Goal: Task Accomplishment & Management: Manage account settings

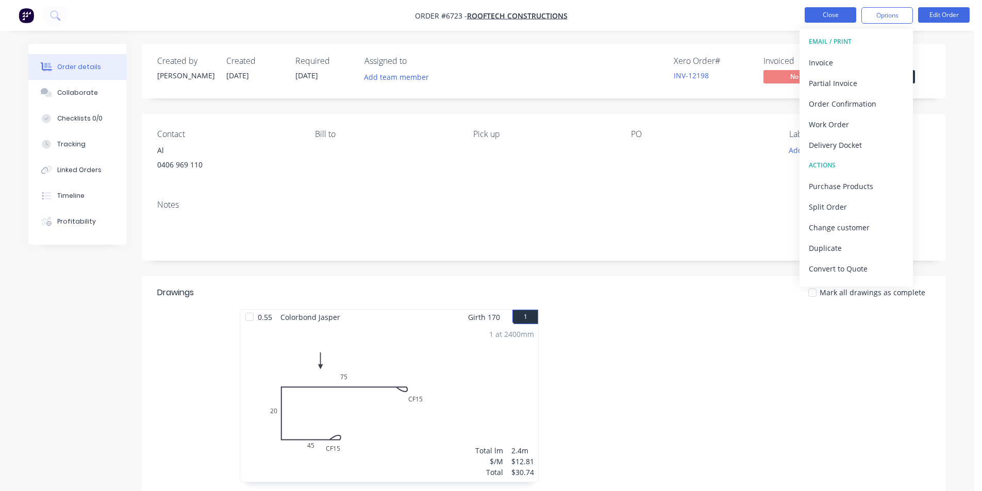
click at [832, 18] on button "Close" at bounding box center [830, 14] width 52 height 15
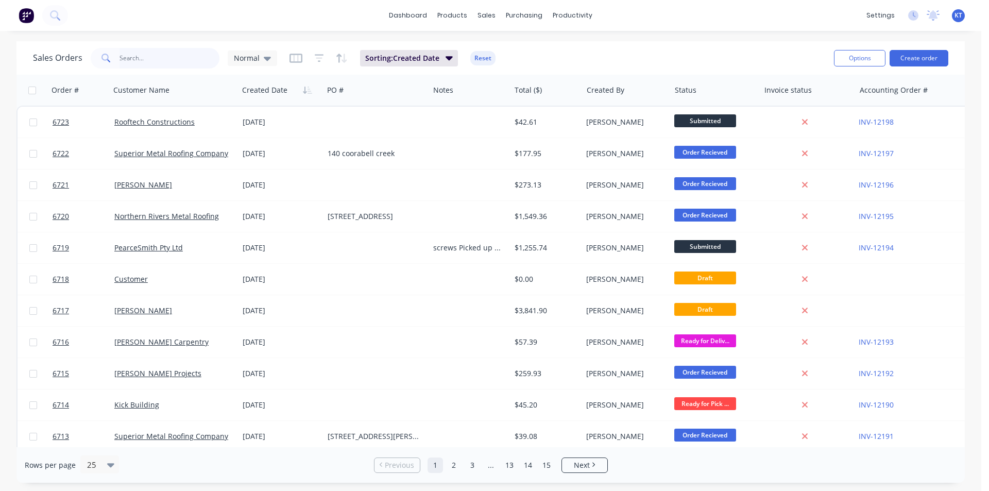
click at [138, 55] on input "text" at bounding box center [170, 58] width 100 height 21
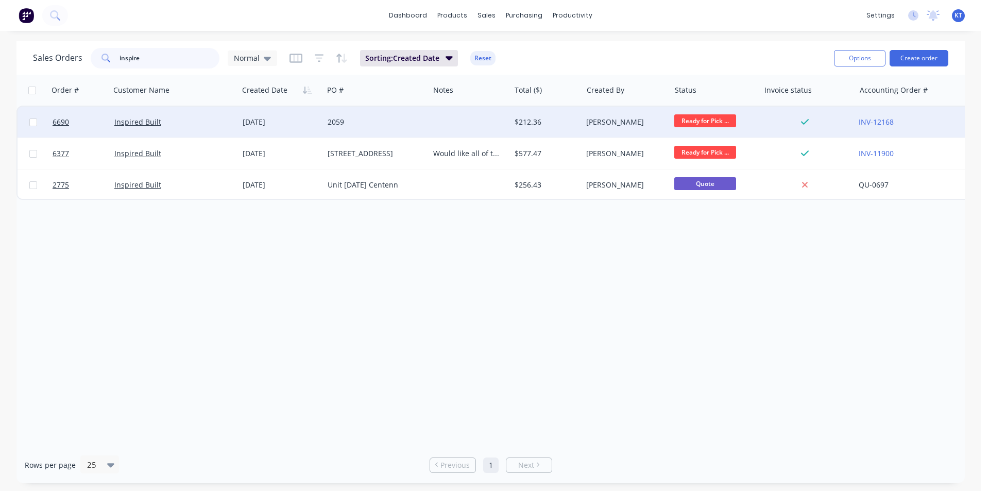
type input "inspire"
click at [209, 128] on div "Inspired Built" at bounding box center [174, 122] width 128 height 31
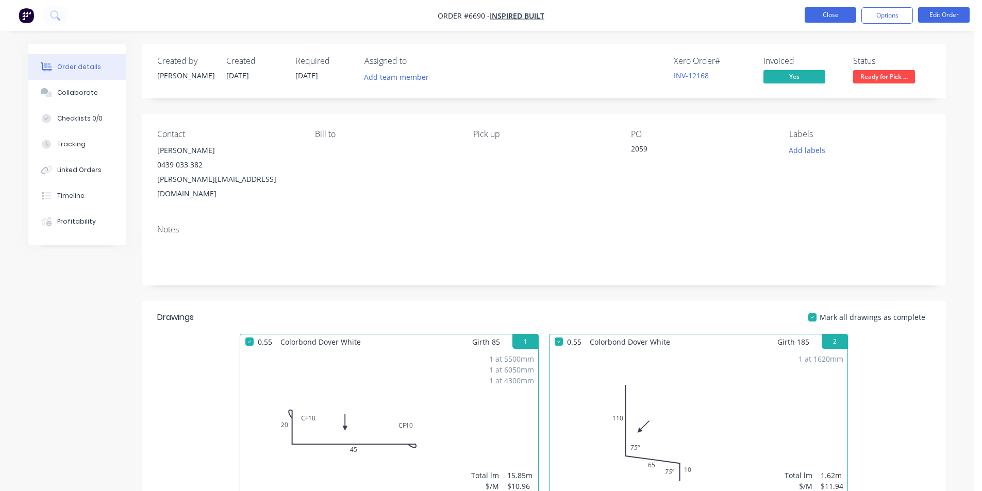
click at [834, 14] on button "Close" at bounding box center [830, 14] width 52 height 15
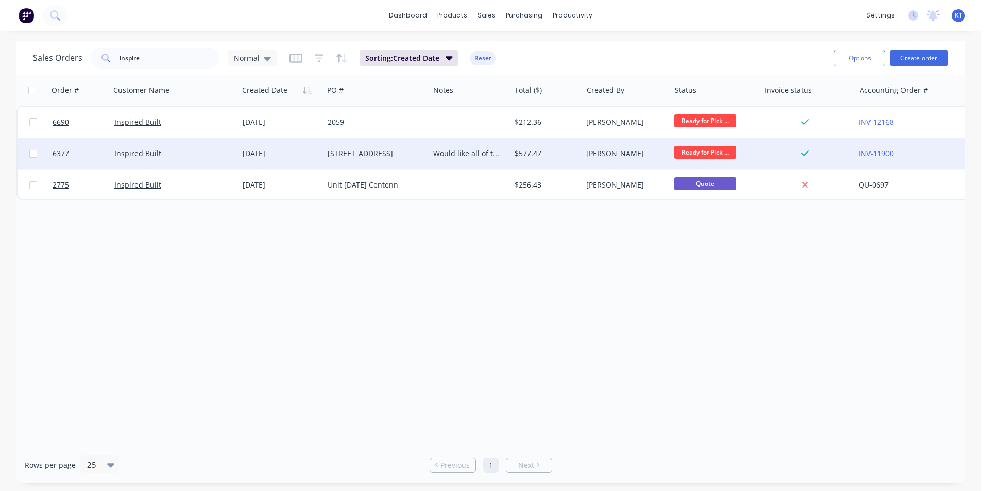
click at [302, 156] on div "[DATE]" at bounding box center [281, 153] width 77 height 10
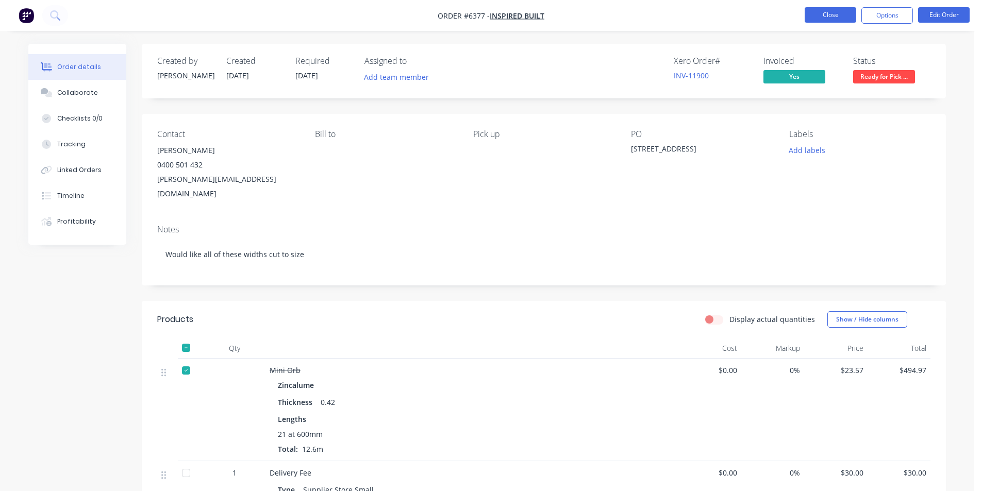
click at [834, 19] on button "Close" at bounding box center [830, 14] width 52 height 15
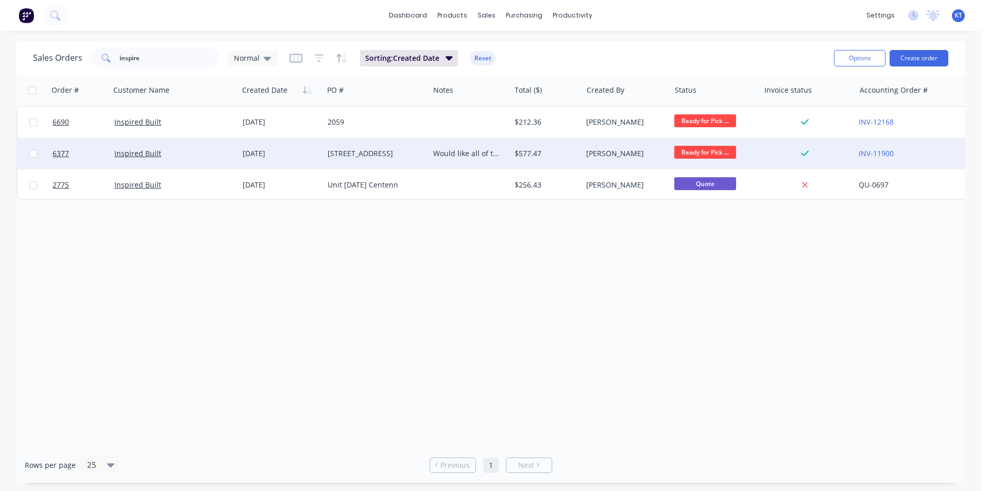
click at [394, 160] on div "[STREET_ADDRESS]" at bounding box center [377, 153] width 106 height 31
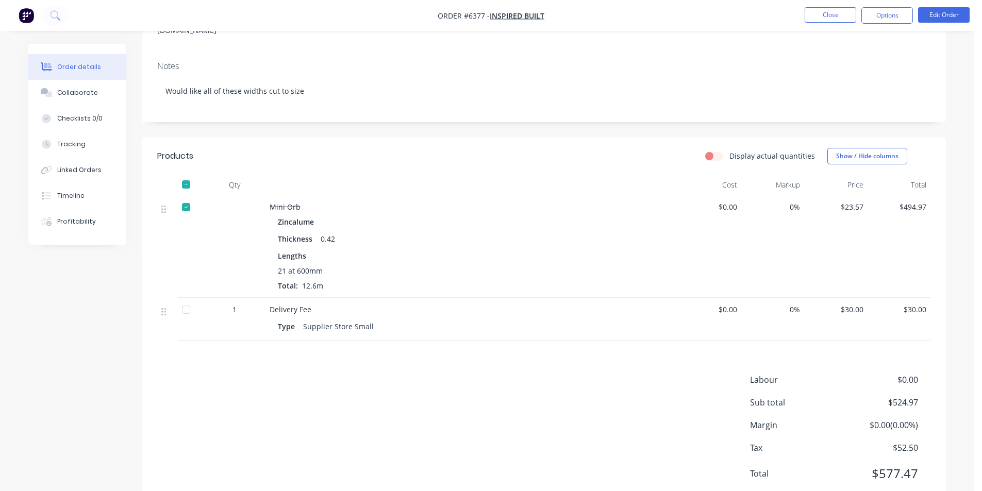
scroll to position [182, 0]
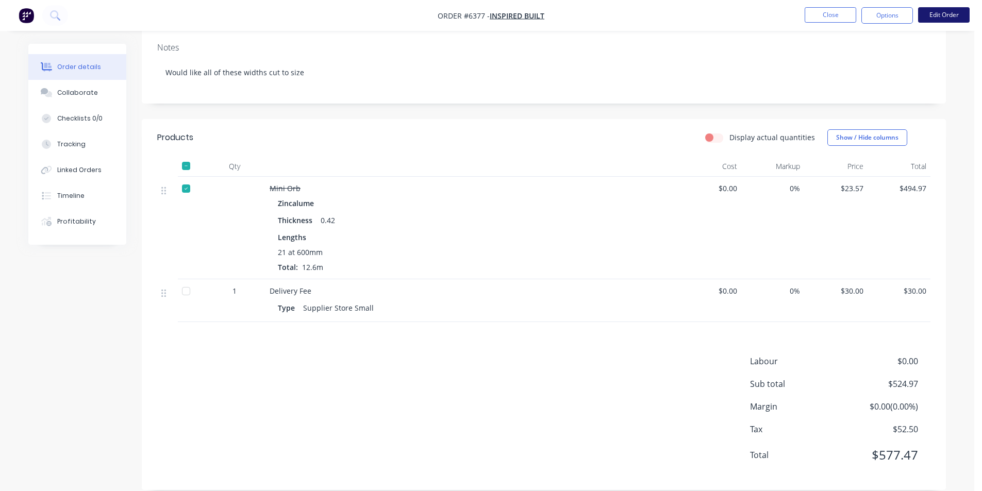
click at [944, 15] on button "Edit Order" at bounding box center [944, 14] width 52 height 15
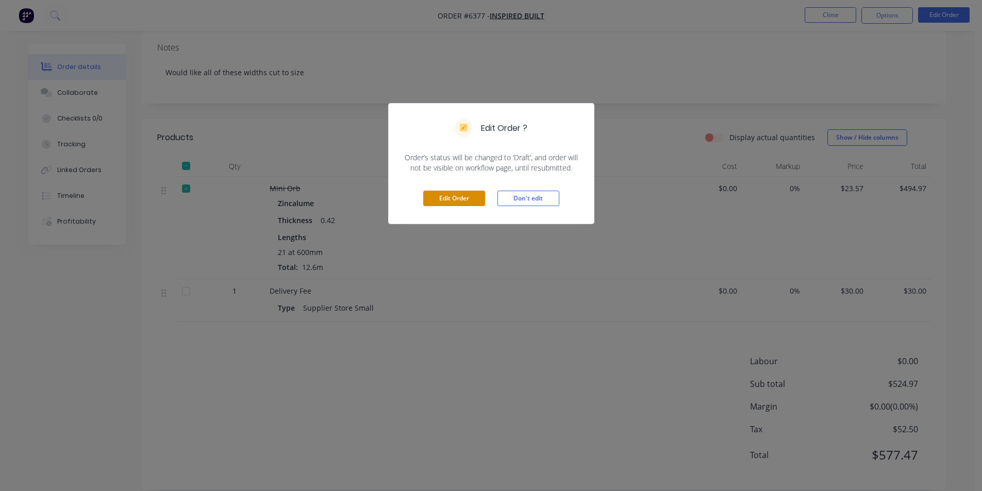
click at [439, 197] on button "Edit Order" at bounding box center [454, 198] width 62 height 15
click at [524, 201] on button "Don't edit" at bounding box center [528, 198] width 62 height 15
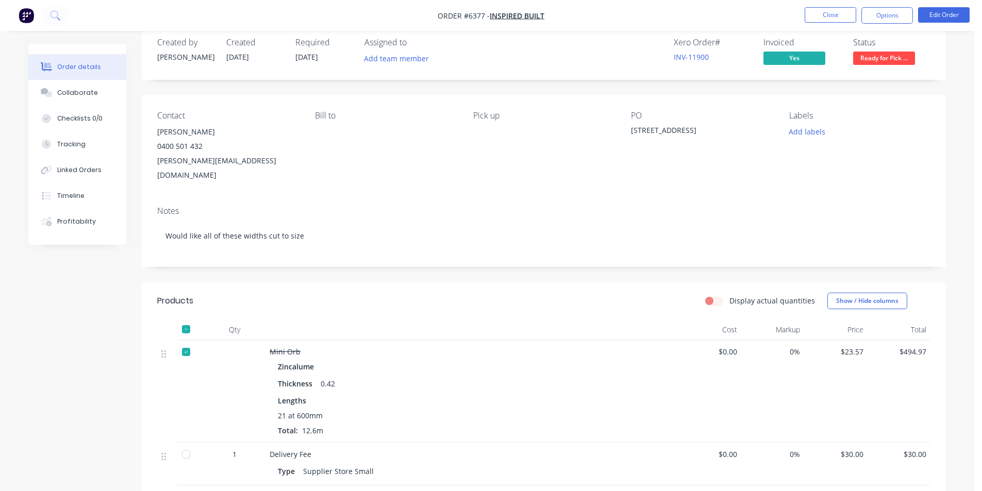
scroll to position [0, 0]
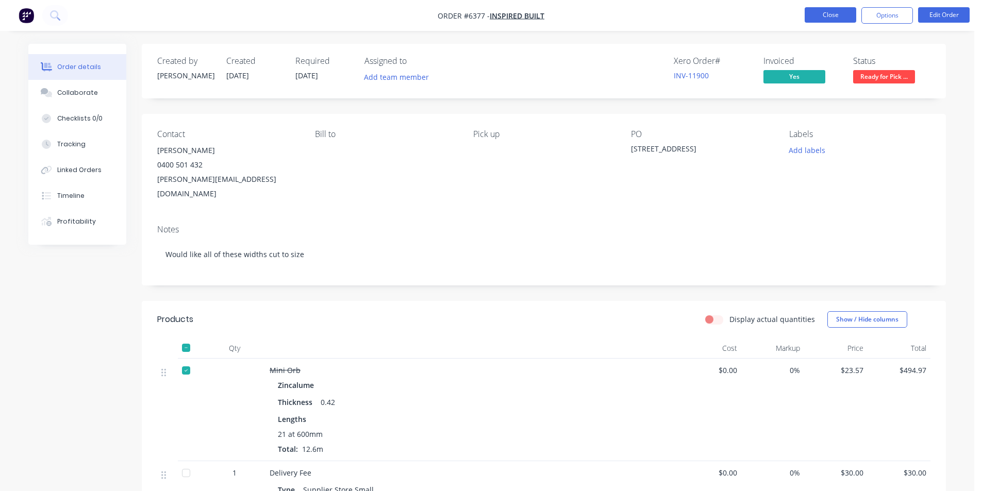
click at [831, 18] on button "Close" at bounding box center [830, 14] width 52 height 15
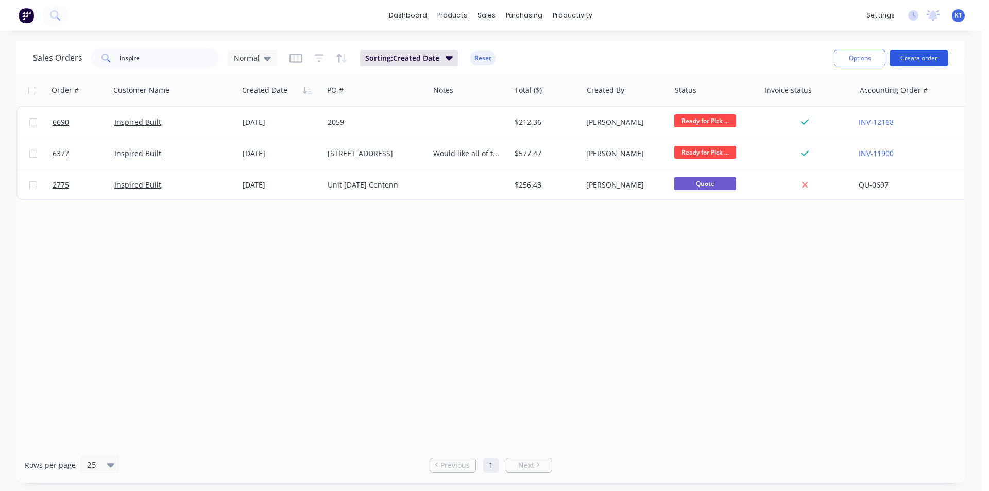
click at [932, 54] on button "Create order" at bounding box center [919, 58] width 59 height 16
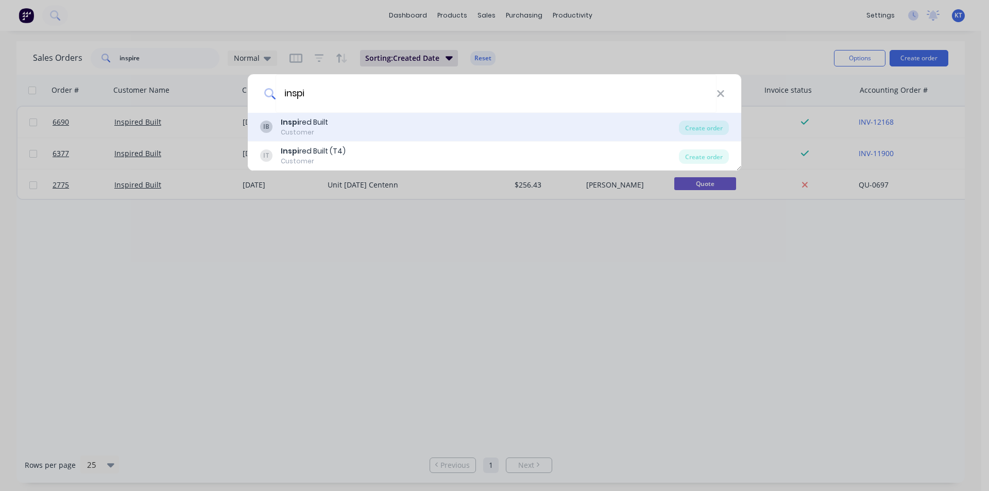
type input "inspi"
click at [402, 134] on div "IB Inspi red Built Customer" at bounding box center [469, 127] width 419 height 20
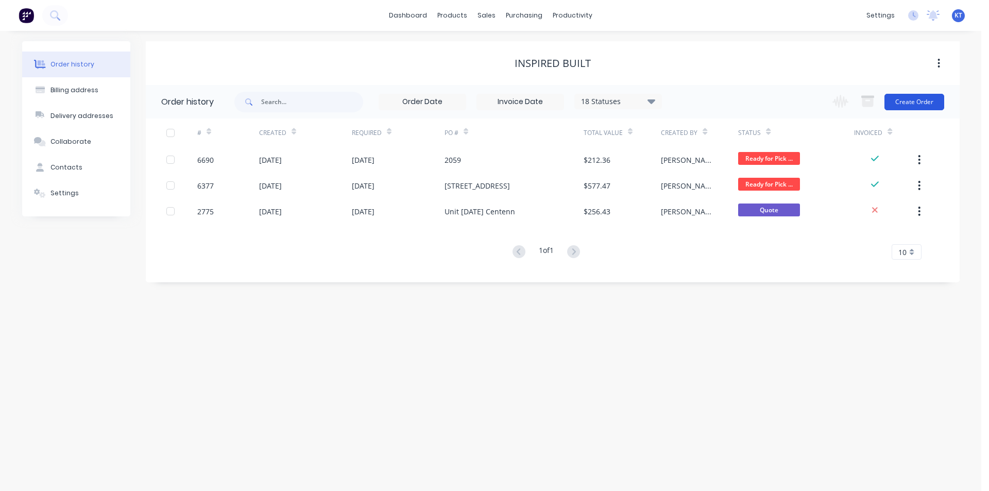
click at [906, 109] on button "Create Order" at bounding box center [915, 102] width 60 height 16
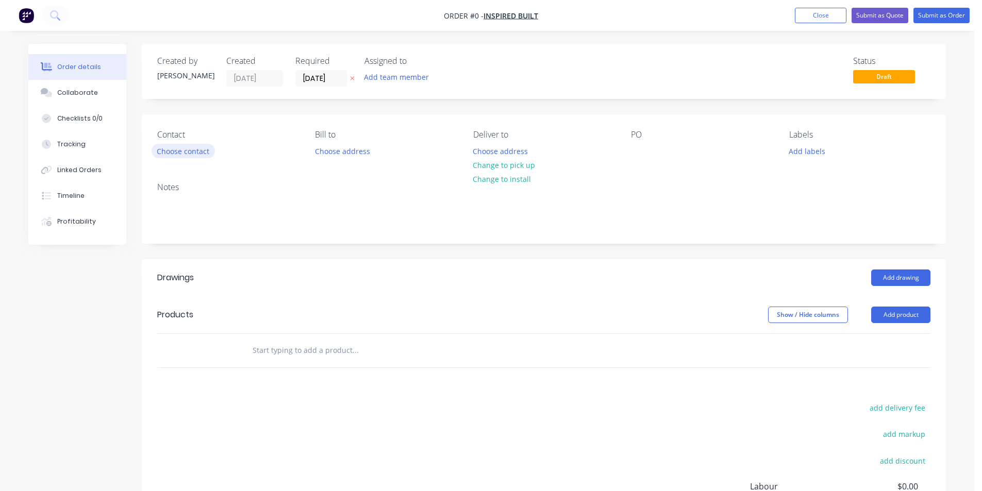
click at [178, 149] on button "Choose contact" at bounding box center [183, 151] width 63 height 14
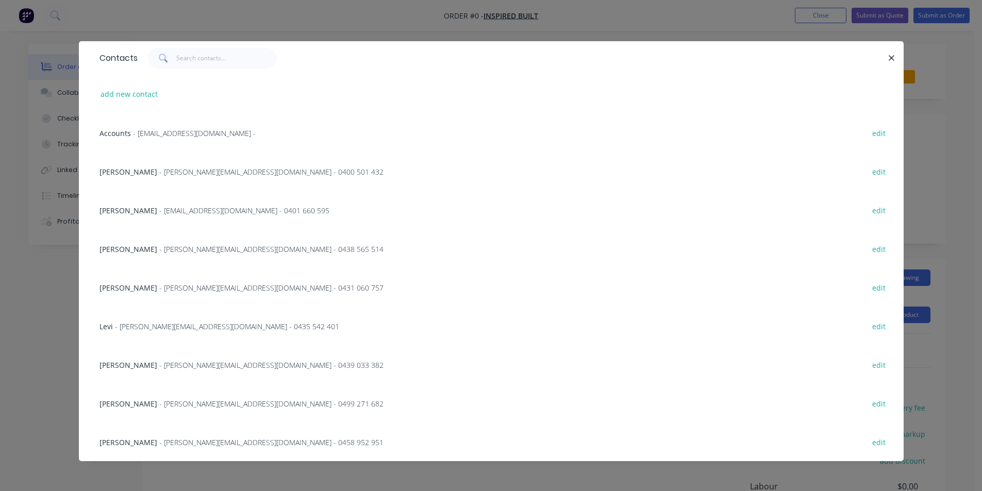
click at [176, 133] on span "- [EMAIL_ADDRESS][DOMAIN_NAME] -" at bounding box center [194, 133] width 123 height 10
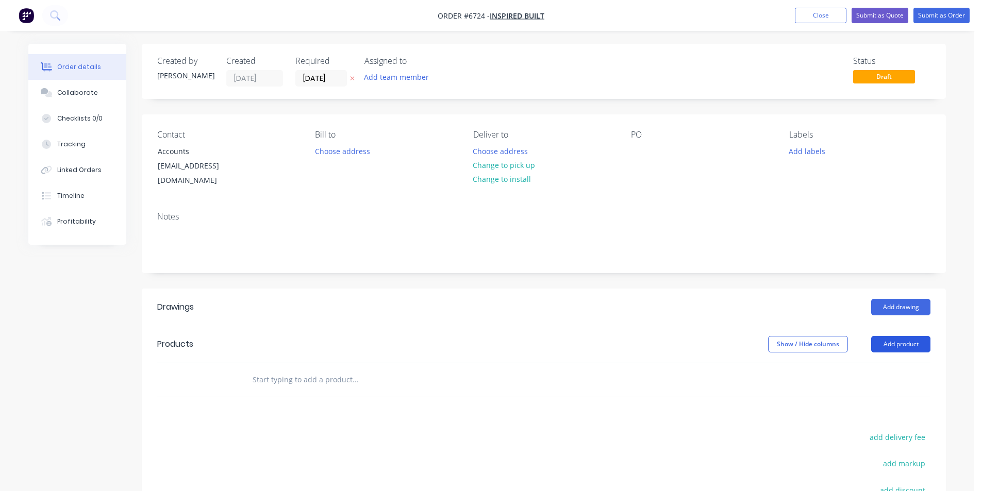
click at [891, 336] on button "Add product" at bounding box center [900, 344] width 59 height 16
click at [858, 363] on div "Product catalogue" at bounding box center [881, 370] width 79 height 15
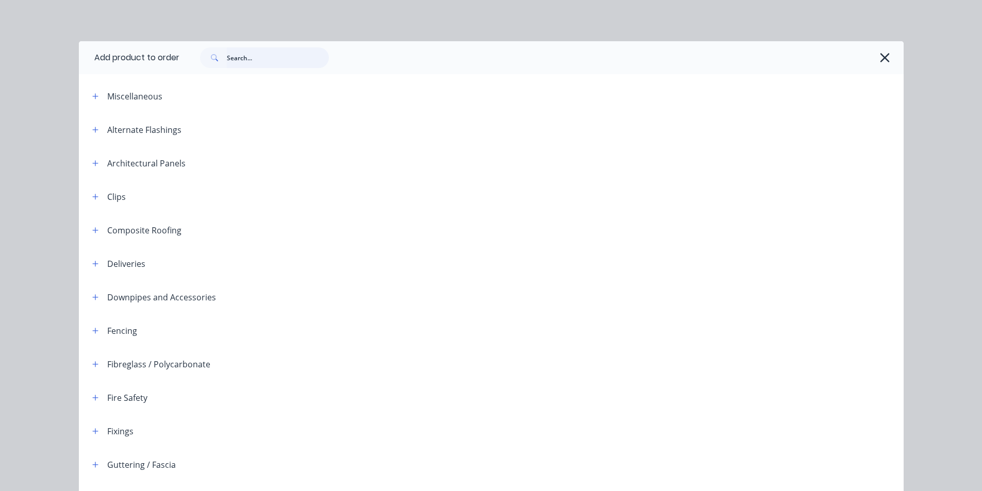
click at [240, 58] on input "text" at bounding box center [278, 57] width 102 height 21
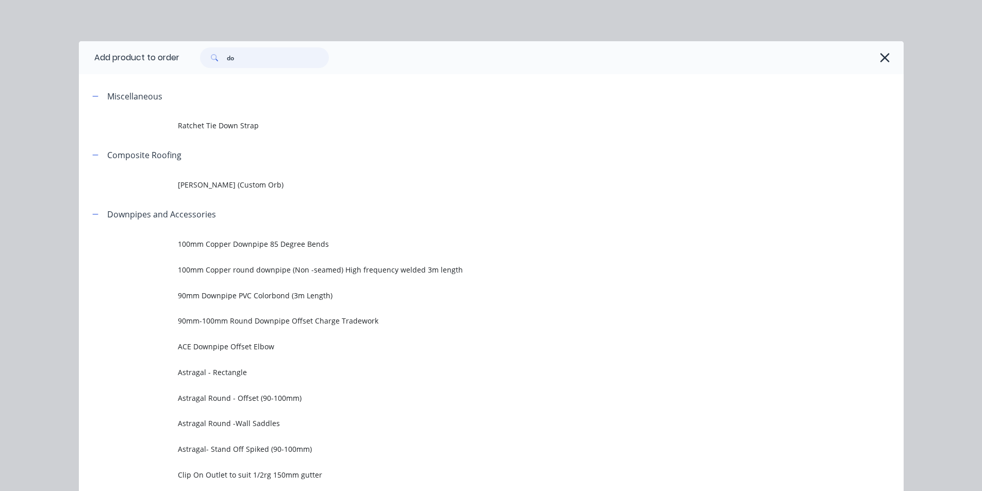
drag, startPoint x: 236, startPoint y: 59, endPoint x: 183, endPoint y: 60, distance: 52.6
click at [183, 60] on div "do" at bounding box center [536, 57] width 714 height 21
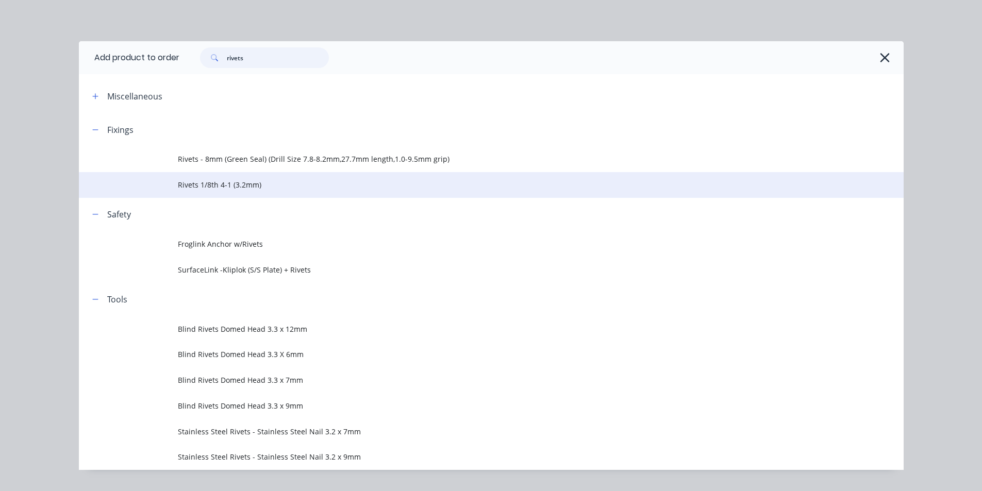
type input "rivets"
click at [200, 181] on span "Rivets 1/8th 4-1 (3.2mm)" at bounding box center [468, 184] width 580 height 11
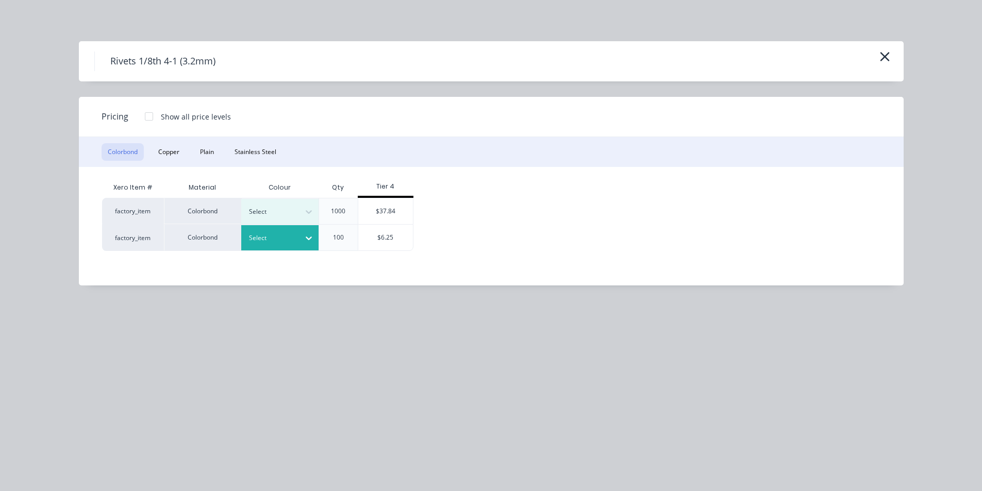
click at [294, 236] on div at bounding box center [272, 237] width 46 height 11
click at [379, 241] on div "$6.25" at bounding box center [385, 238] width 55 height 26
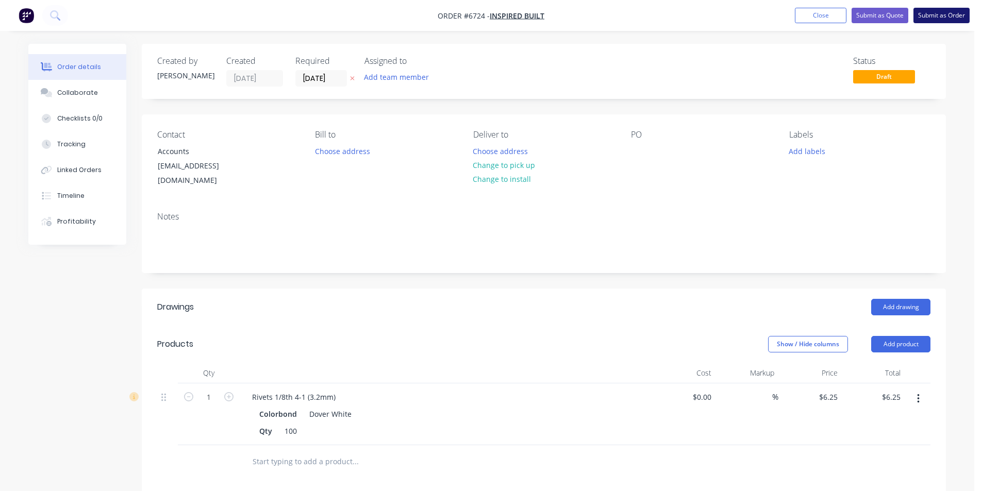
click at [941, 22] on button "Submit as Order" at bounding box center [941, 15] width 56 height 15
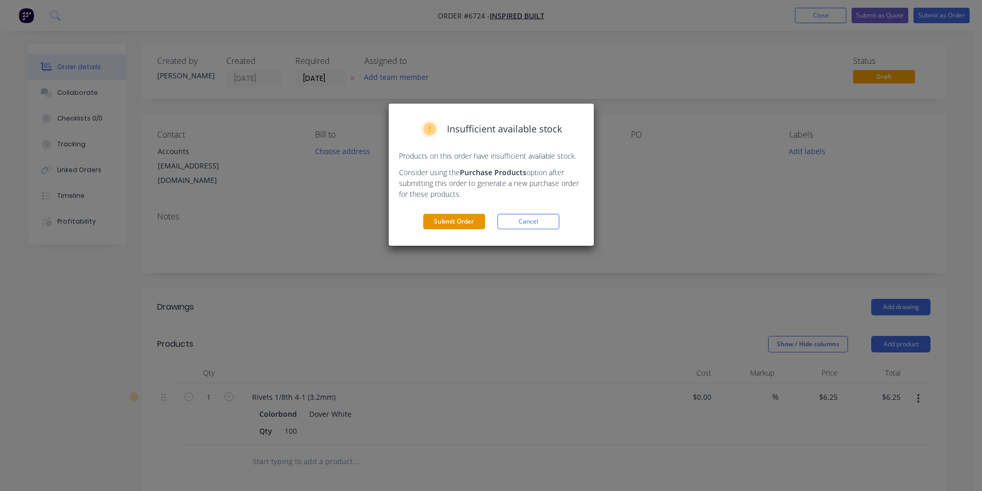
click at [468, 222] on button "Submit Order" at bounding box center [454, 221] width 62 height 15
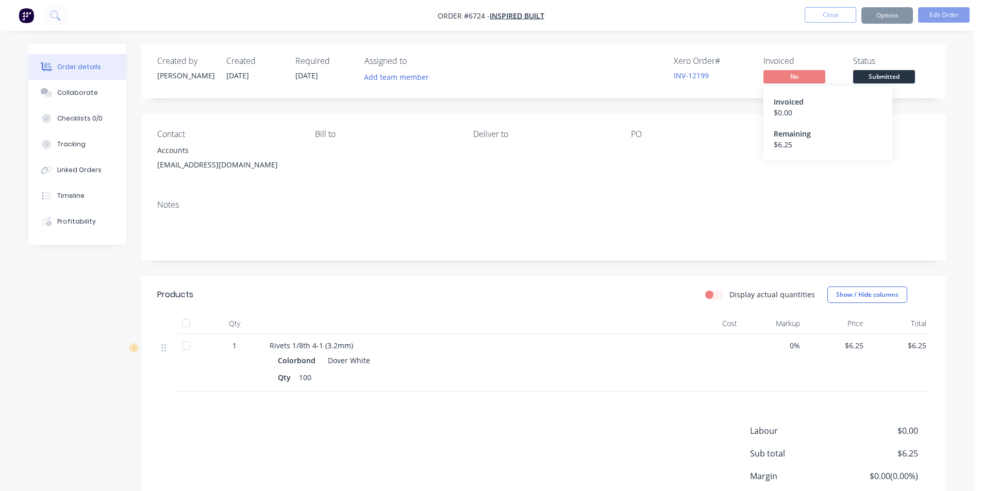
click at [807, 76] on span "No" at bounding box center [794, 76] width 62 height 13
click at [893, 16] on button "Options" at bounding box center [887, 15] width 52 height 16
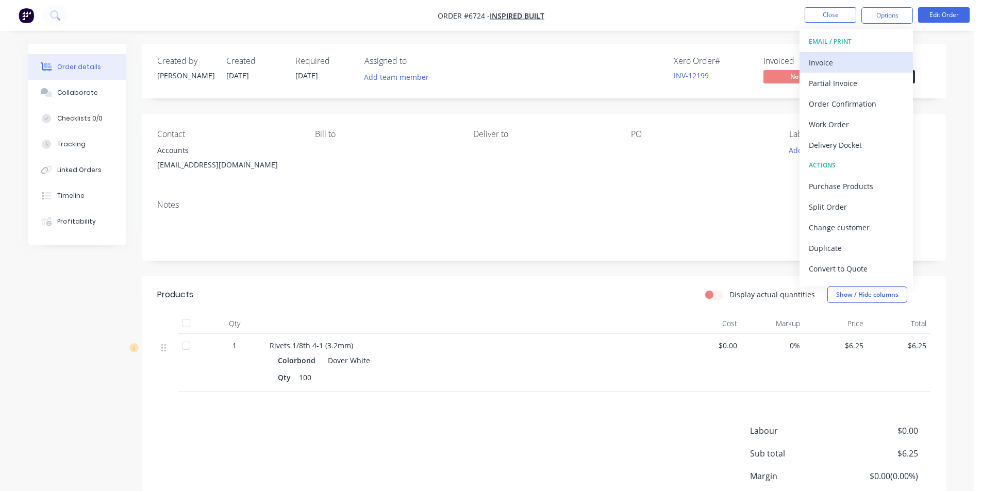
click at [862, 60] on div "Invoice" at bounding box center [856, 62] width 95 height 15
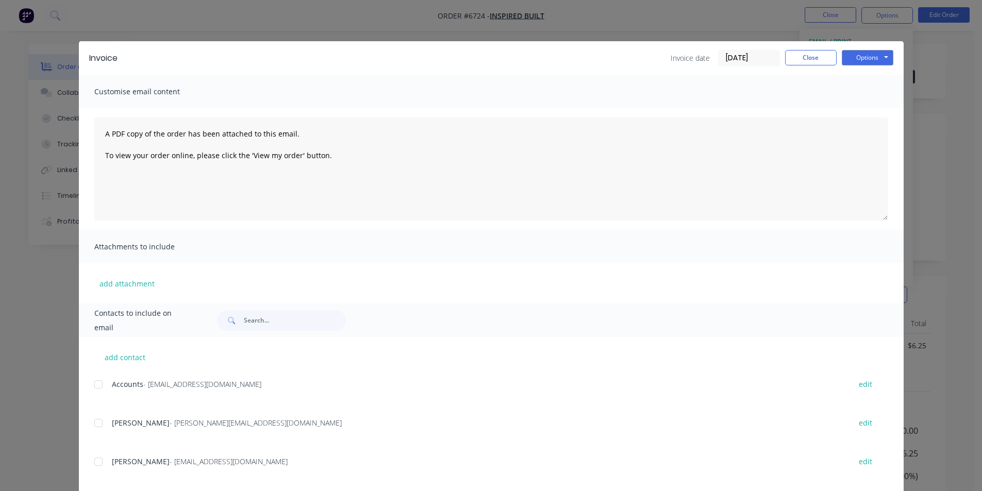
click at [93, 383] on div at bounding box center [98, 384] width 21 height 21
click at [93, 465] on div at bounding box center [98, 461] width 21 height 21
click at [856, 60] on button "Options" at bounding box center [868, 57] width 52 height 15
click at [870, 108] on button "Email" at bounding box center [875, 110] width 66 height 17
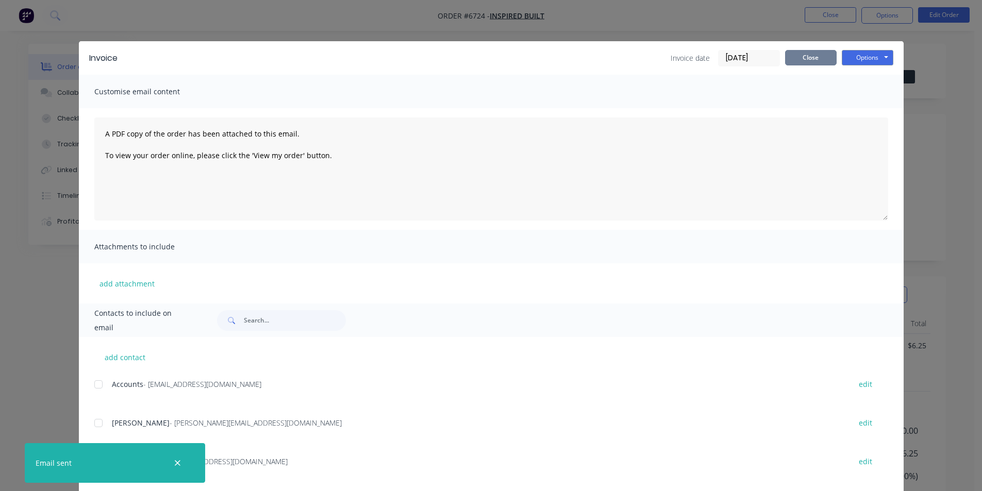
click at [814, 59] on button "Close" at bounding box center [811, 57] width 52 height 15
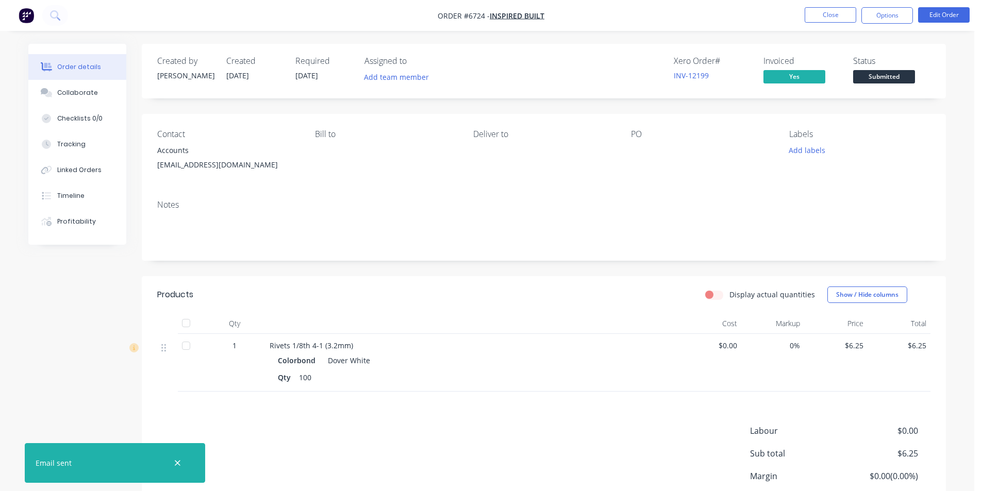
click at [880, 78] on span "Submitted" at bounding box center [884, 76] width 62 height 13
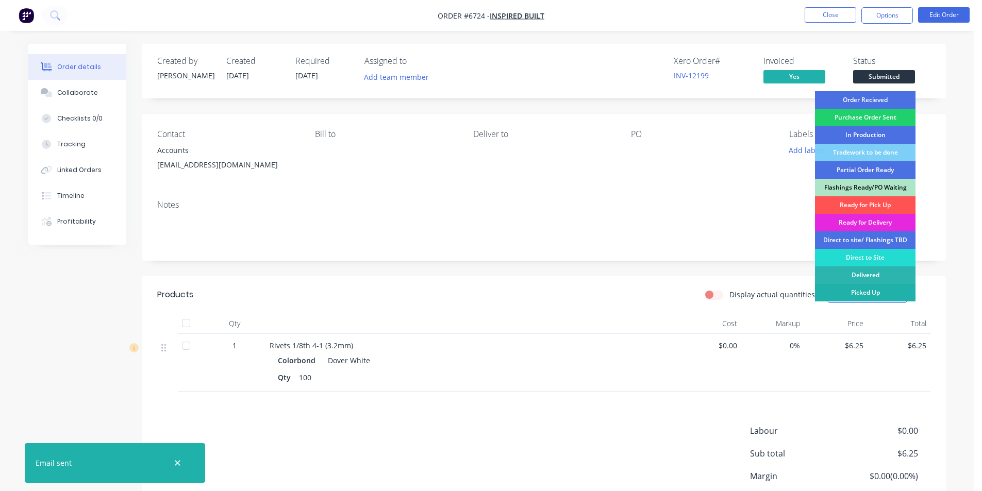
click at [873, 293] on div "Picked Up" at bounding box center [865, 293] width 100 height 18
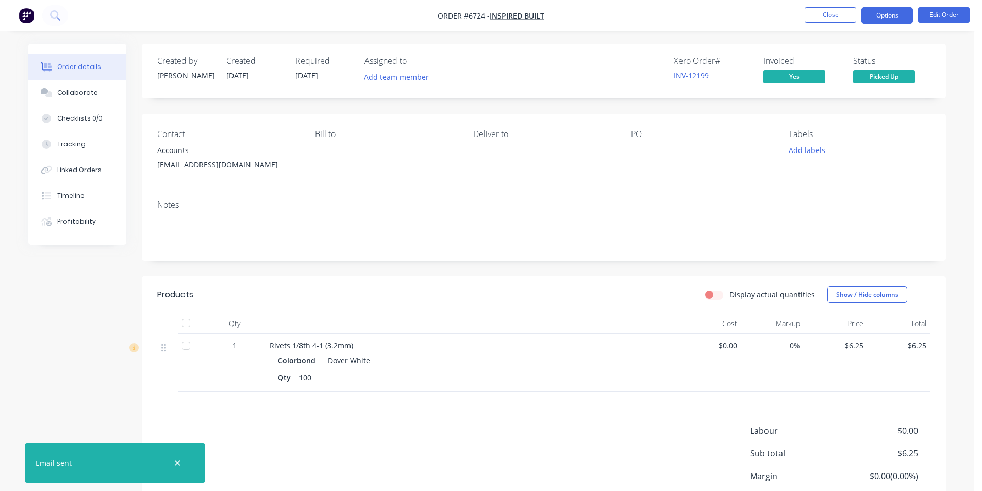
click at [895, 22] on button "Options" at bounding box center [887, 15] width 52 height 16
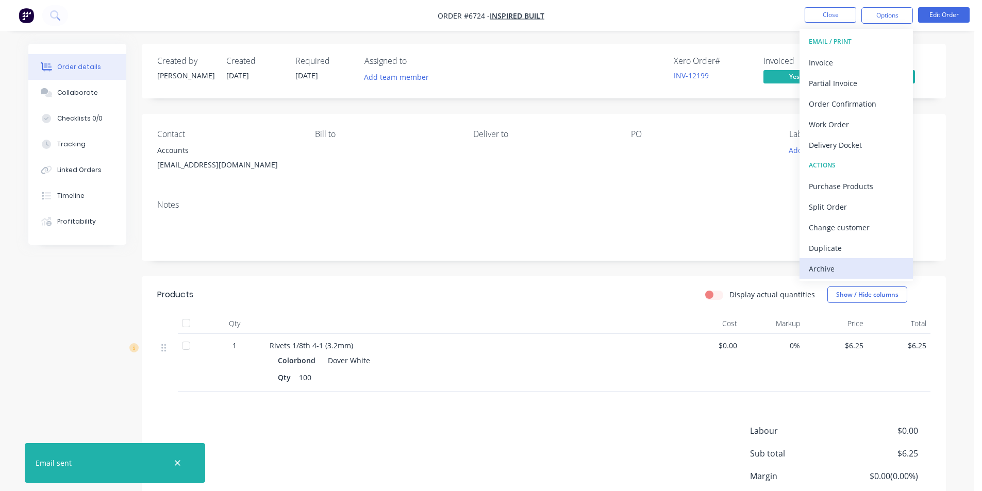
click at [846, 269] on div "Archive" at bounding box center [856, 268] width 95 height 15
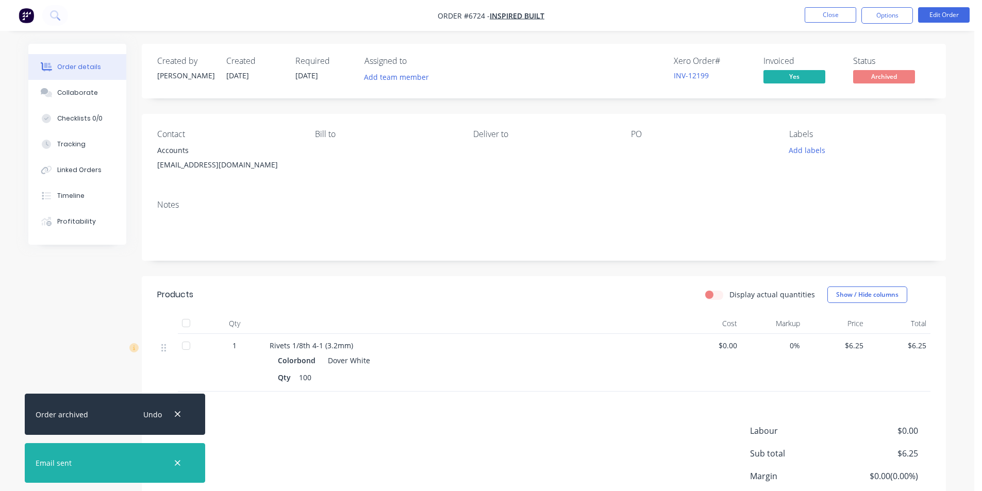
click at [818, 27] on nav "Order #6724 - Inspired Built Close Options Edit Order" at bounding box center [491, 15] width 982 height 31
click at [818, 17] on button "Close" at bounding box center [830, 14] width 52 height 15
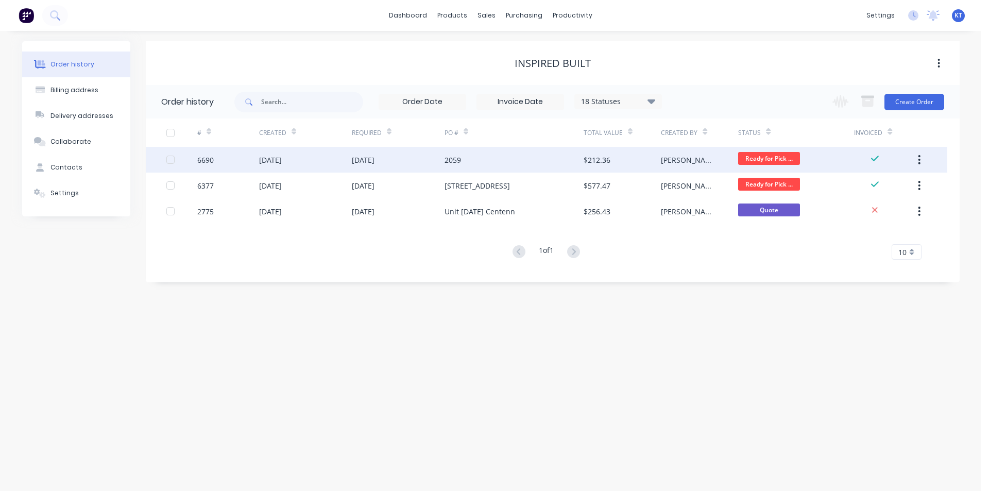
click at [628, 158] on div "$212.36" at bounding box center [622, 160] width 77 height 26
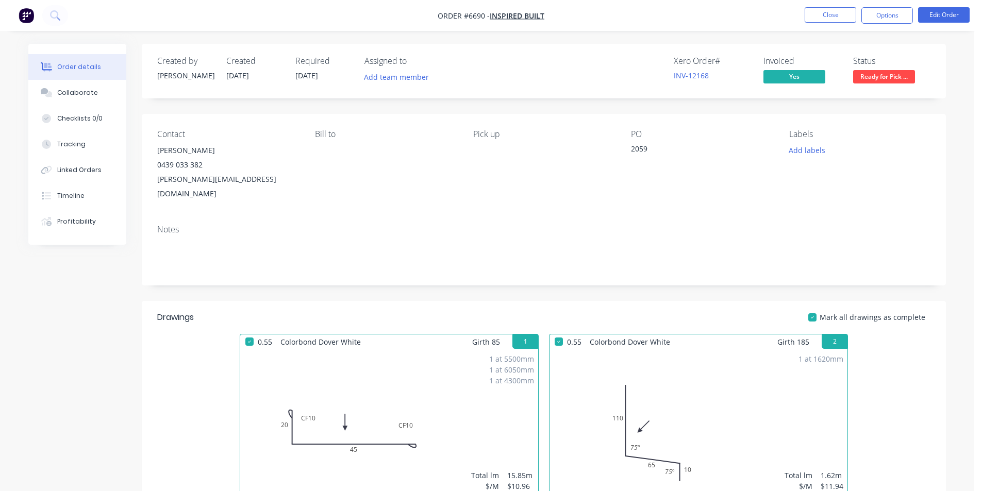
click at [887, 76] on span "Ready for Pick ..." at bounding box center [884, 76] width 62 height 13
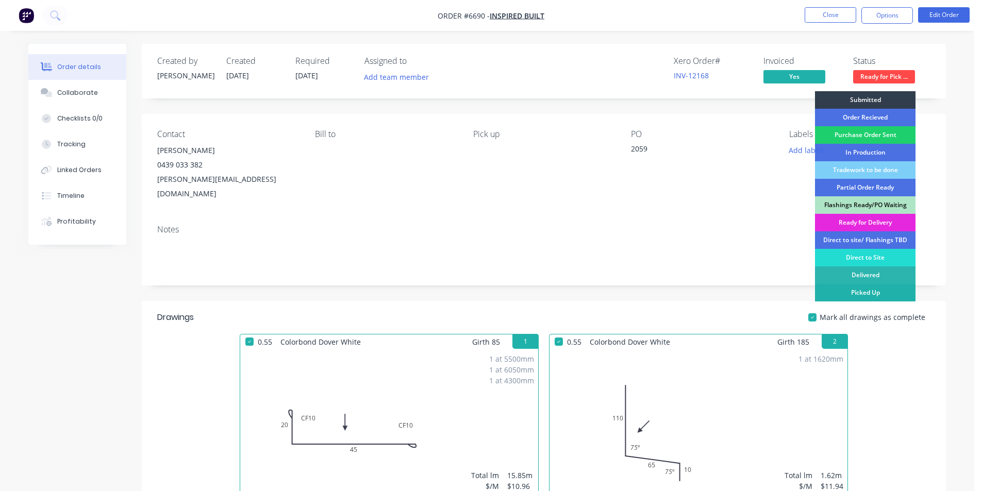
click at [870, 293] on div "Picked Up" at bounding box center [865, 293] width 100 height 18
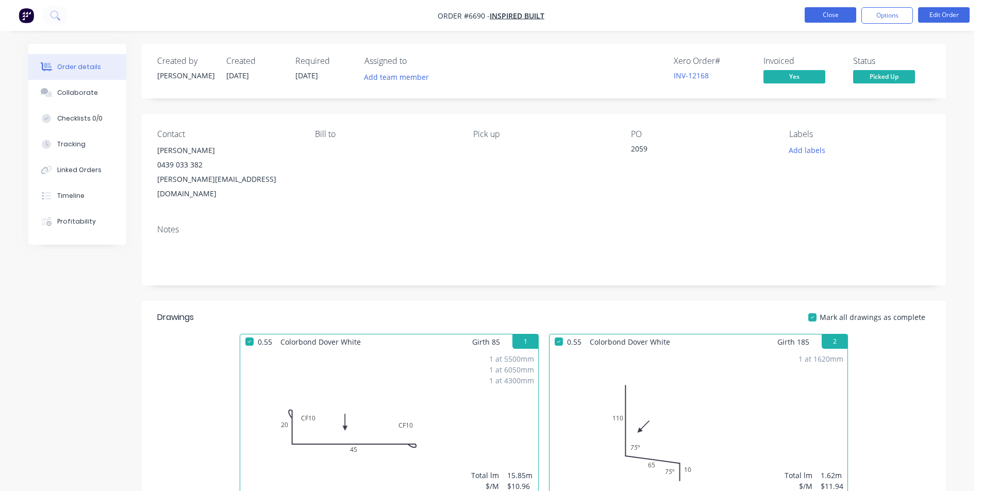
click at [836, 12] on button "Close" at bounding box center [830, 14] width 52 height 15
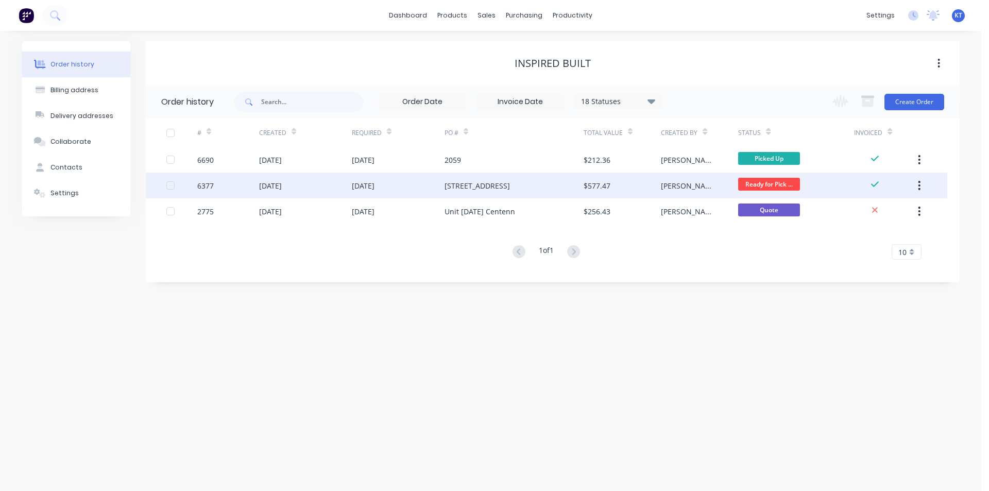
click at [499, 189] on div "[STREET_ADDRESS]" at bounding box center [477, 185] width 65 height 11
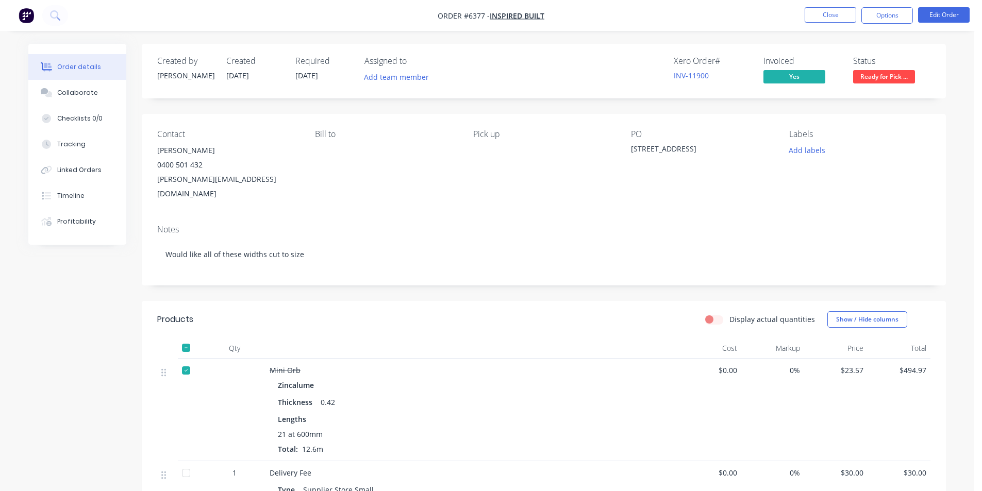
click at [903, 85] on button "Ready for Pick ..." at bounding box center [884, 77] width 62 height 15
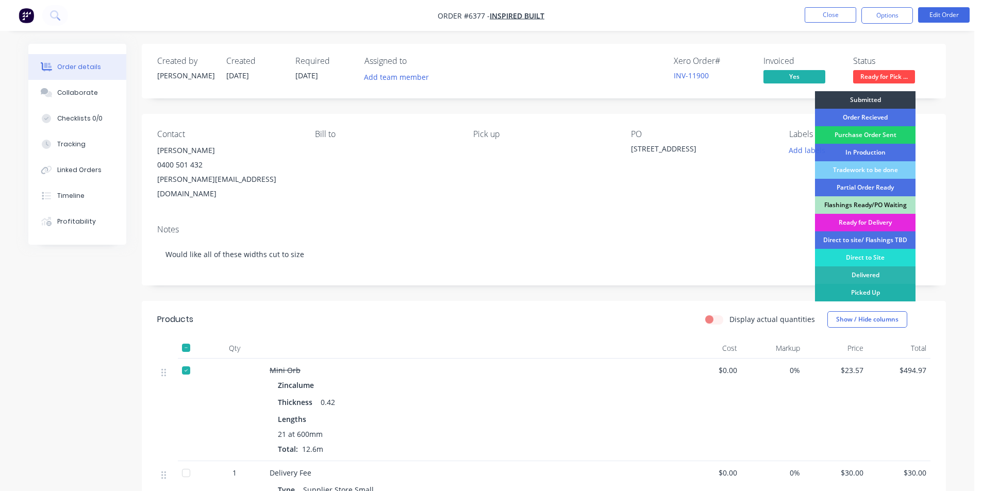
click at [869, 294] on div "Picked Up" at bounding box center [865, 293] width 100 height 18
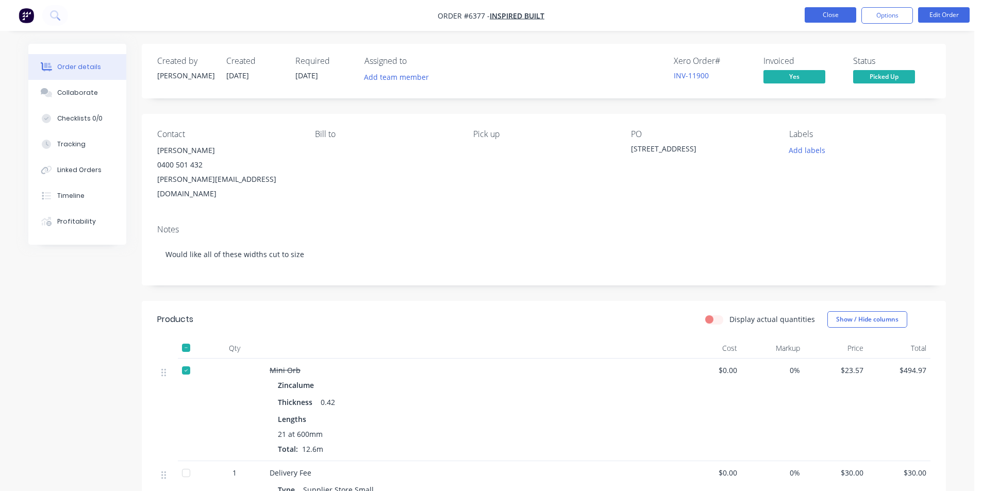
click at [835, 9] on button "Close" at bounding box center [830, 14] width 52 height 15
